Goal: Task Accomplishment & Management: Complete application form

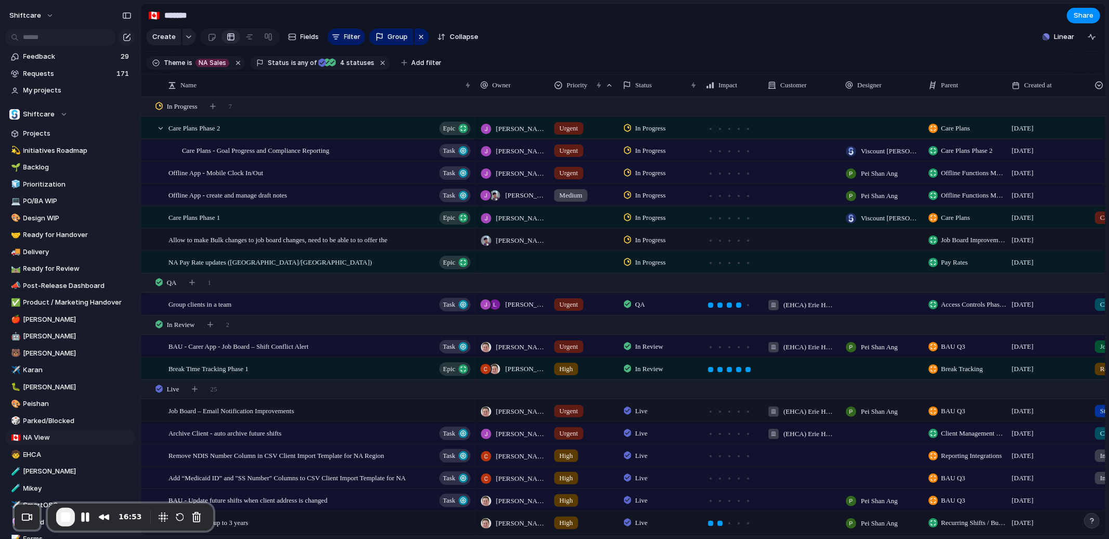
drag, startPoint x: 202, startPoint y: 14, endPoint x: 166, endPoint y: 14, distance: 36.4
click at [166, 14] on input "*******" at bounding box center [223, 15] width 122 height 19
click at [214, 13] on input "*******" at bounding box center [223, 15] width 122 height 19
click at [169, 42] on span "Create" at bounding box center [163, 37] width 23 height 10
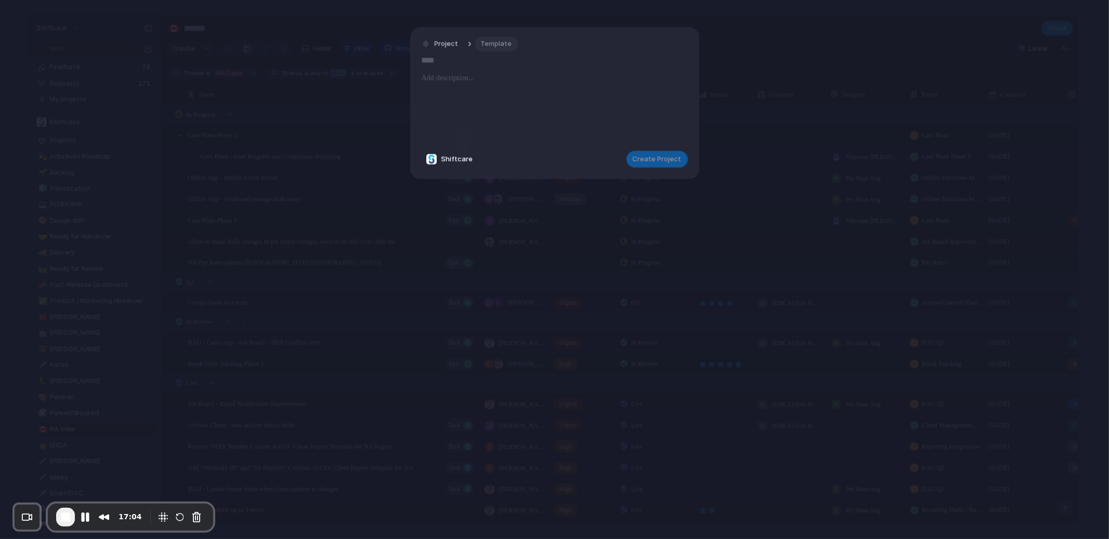
click at [500, 41] on span "Template" at bounding box center [496, 44] width 31 height 10
click at [540, 88] on span "Title of Feature Request | A short, clear title" at bounding box center [557, 87] width 146 height 10
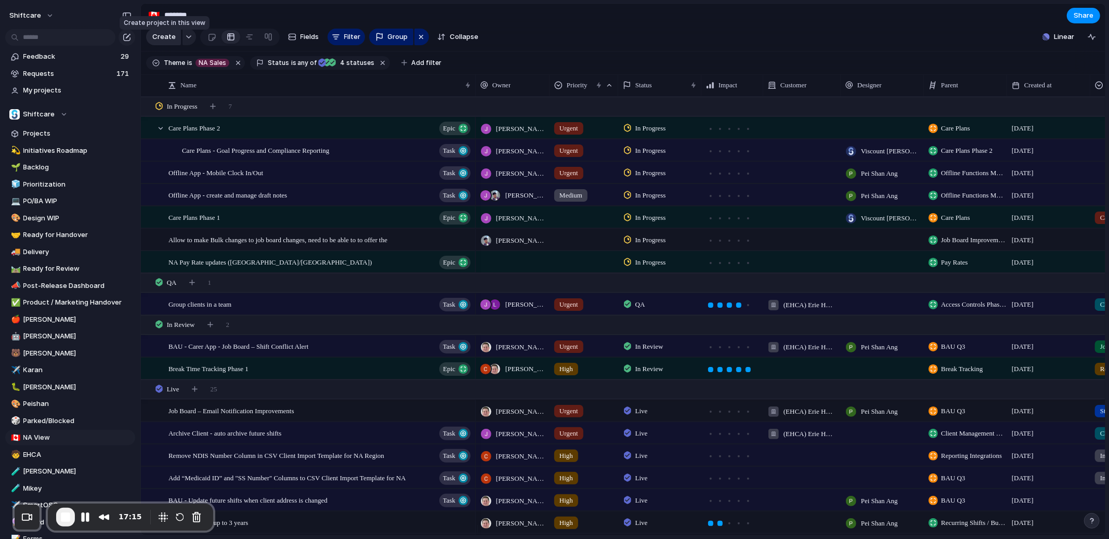
click at [172, 42] on span "Create" at bounding box center [163, 37] width 23 height 10
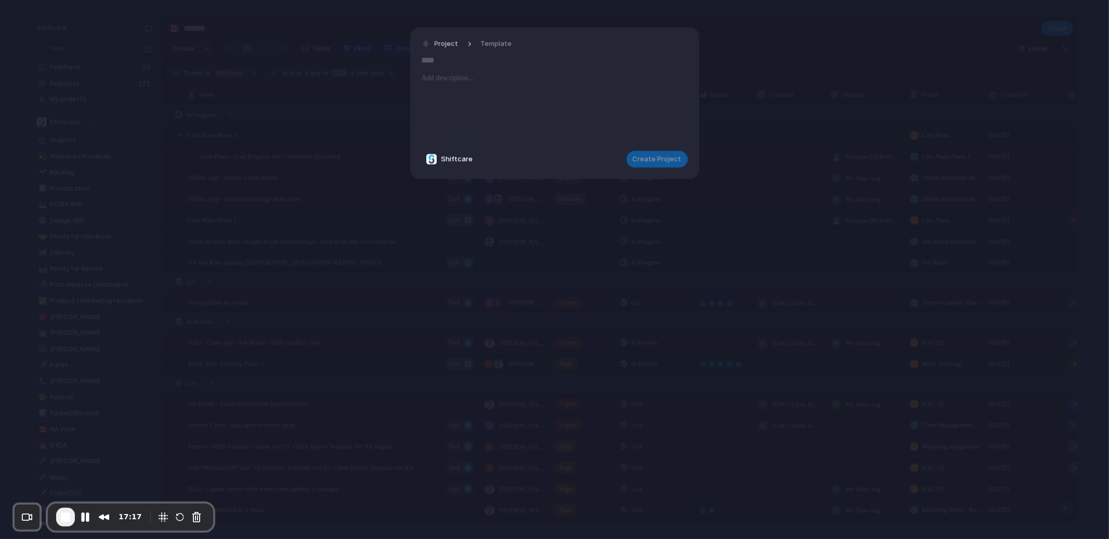
click at [488, 68] on input "text" at bounding box center [555, 60] width 266 height 17
click at [486, 80] on p at bounding box center [555, 78] width 266 height 12
click at [485, 64] on input "text" at bounding box center [555, 60] width 266 height 17
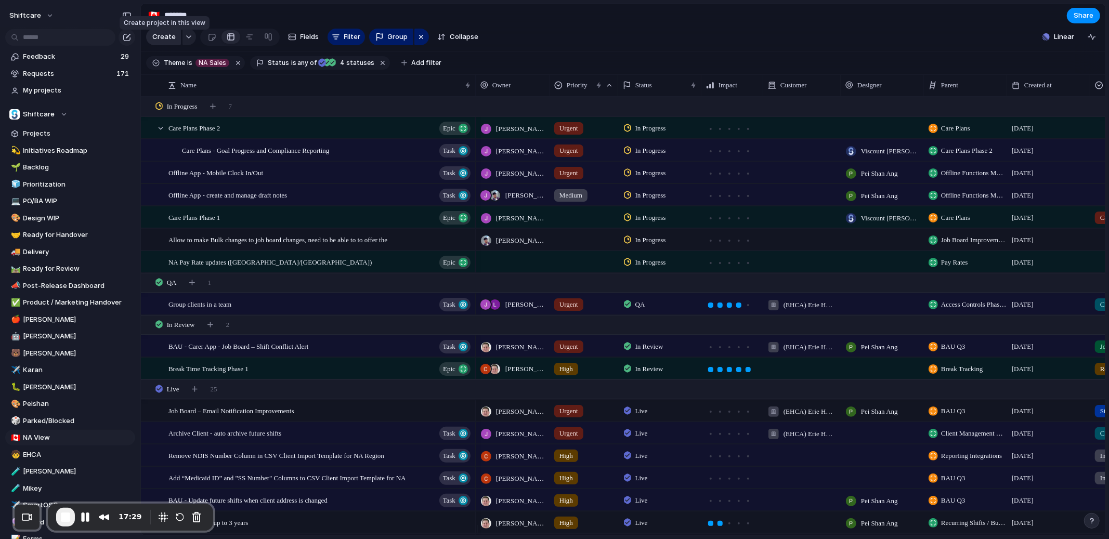
click at [160, 41] on span "Create" at bounding box center [163, 37] width 23 height 10
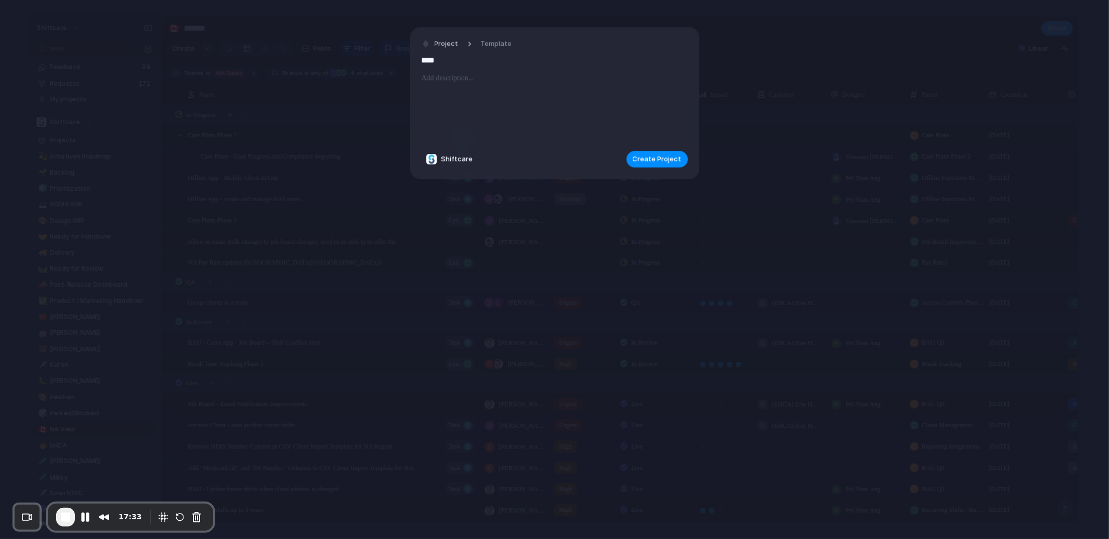
type input "****"
click at [465, 83] on p at bounding box center [555, 78] width 266 height 12
click at [646, 154] on span "Create Project" at bounding box center [657, 159] width 49 height 10
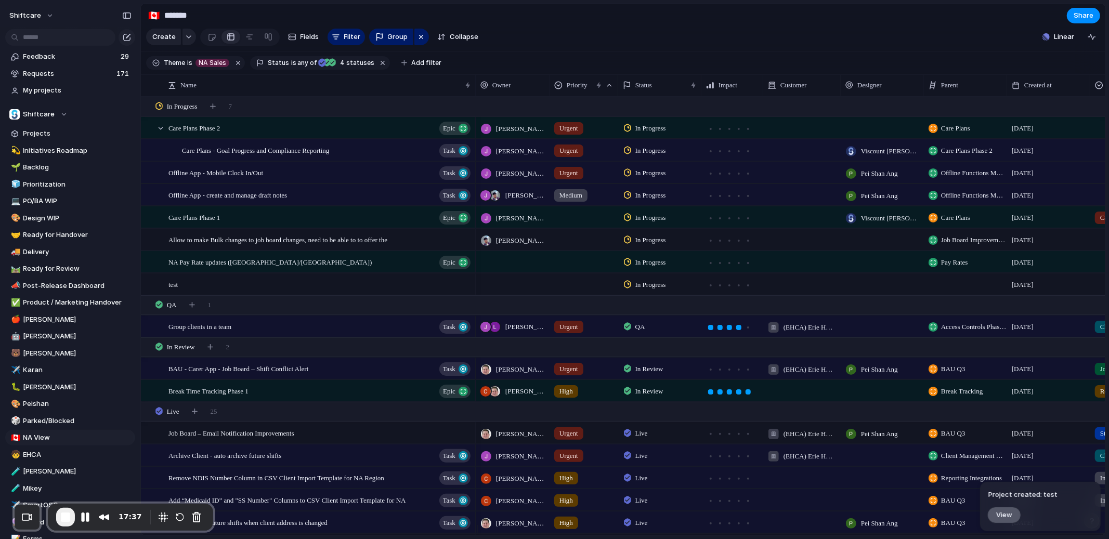
click at [1006, 515] on span "View" at bounding box center [1005, 515] width 16 height 9
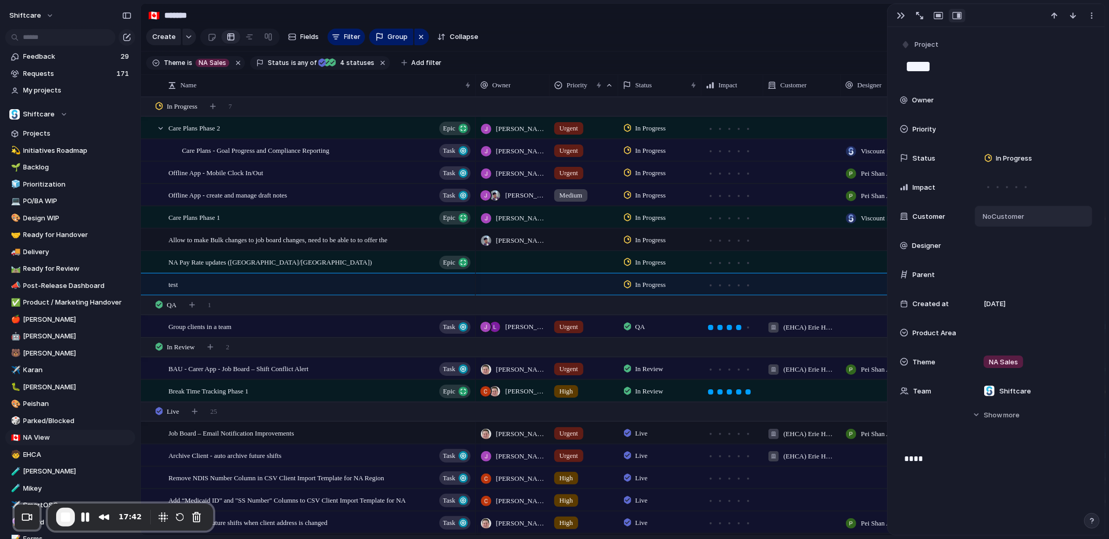
click at [1010, 219] on span "No Customer" at bounding box center [1002, 217] width 45 height 10
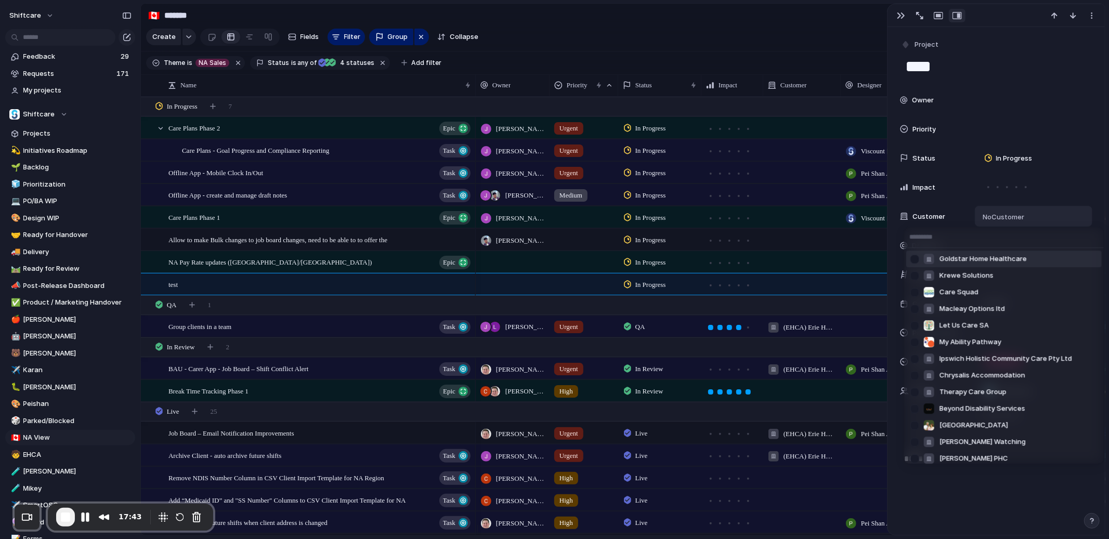
click at [1012, 219] on div "Goldstar Home Healthcare Krewe Solutions Care Squad Macleay Options ltd Let Us …" at bounding box center [554, 269] width 1109 height 539
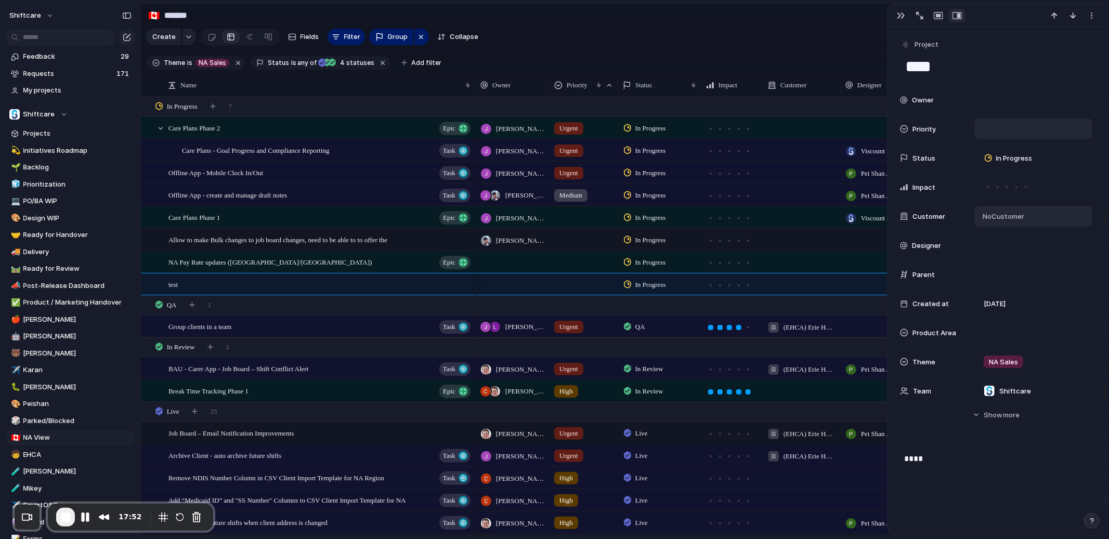
click at [995, 131] on div at bounding box center [1034, 128] width 108 height 11
click at [993, 105] on div "Urgent High Medium Low No Priority" at bounding box center [554, 269] width 1109 height 539
click at [1094, 16] on div "button" at bounding box center [1092, 15] width 8 height 8
click at [1079, 54] on li "Delete" at bounding box center [1060, 54] width 78 height 17
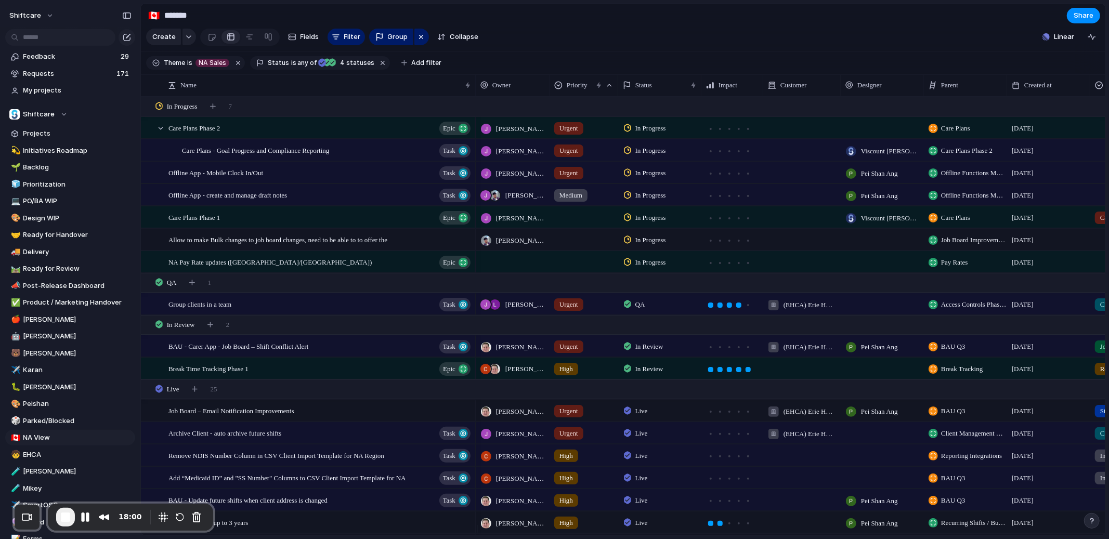
click at [958, 38] on section "Create Fields Filter Group Zoom Collapse Linear" at bounding box center [623, 39] width 965 height 25
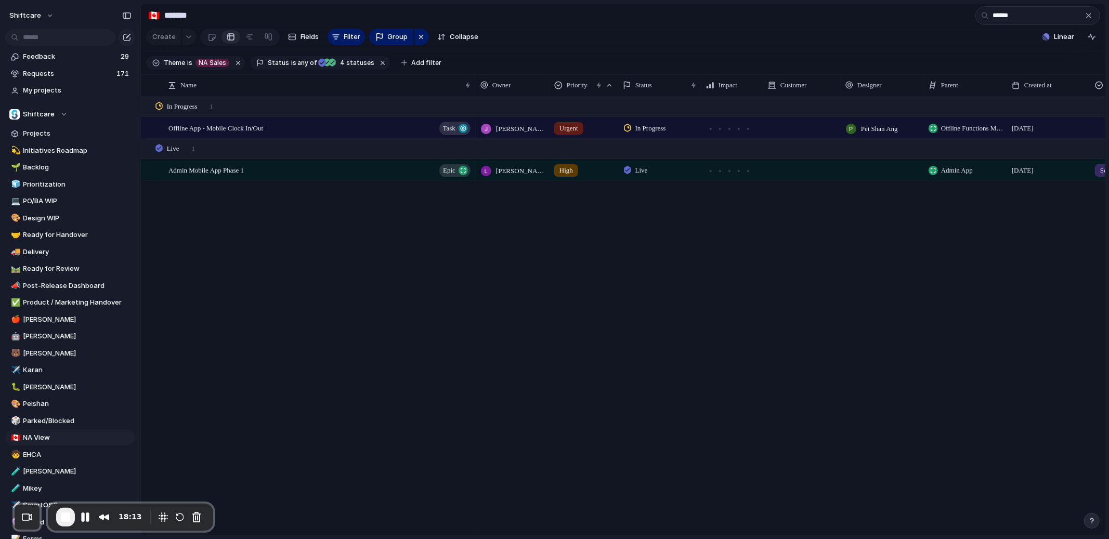
type input "******"
click at [791, 138] on div at bounding box center [802, 127] width 77 height 21
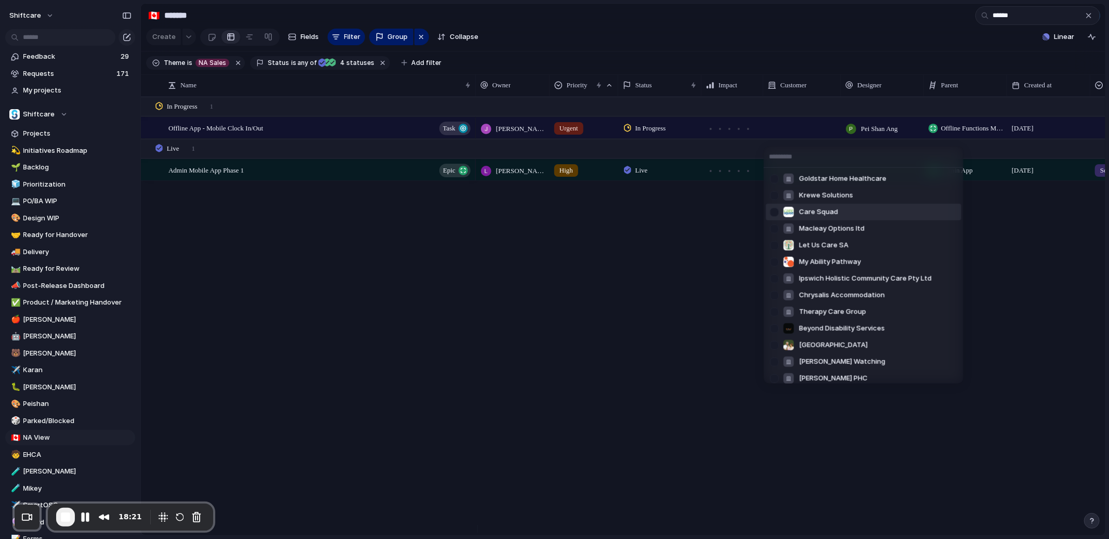
click at [490, 264] on div "Goldstar Home Healthcare Krewe Solutions Care Squad Macleay Options ltd Let Us …" at bounding box center [554, 269] width 1109 height 539
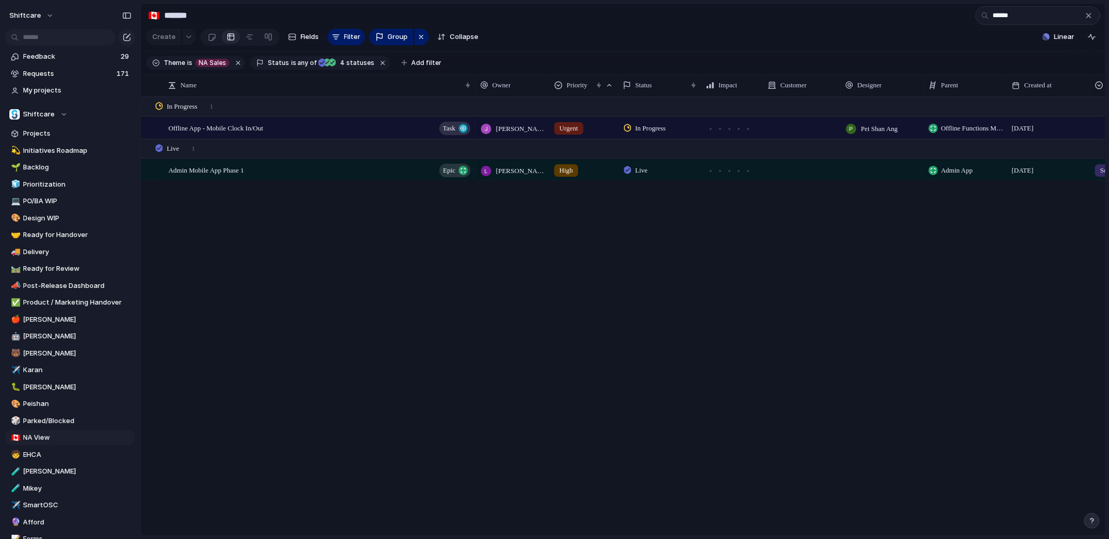
click at [1086, 19] on div "button" at bounding box center [1089, 15] width 8 height 8
